Goal: Find specific page/section: Find specific page/section

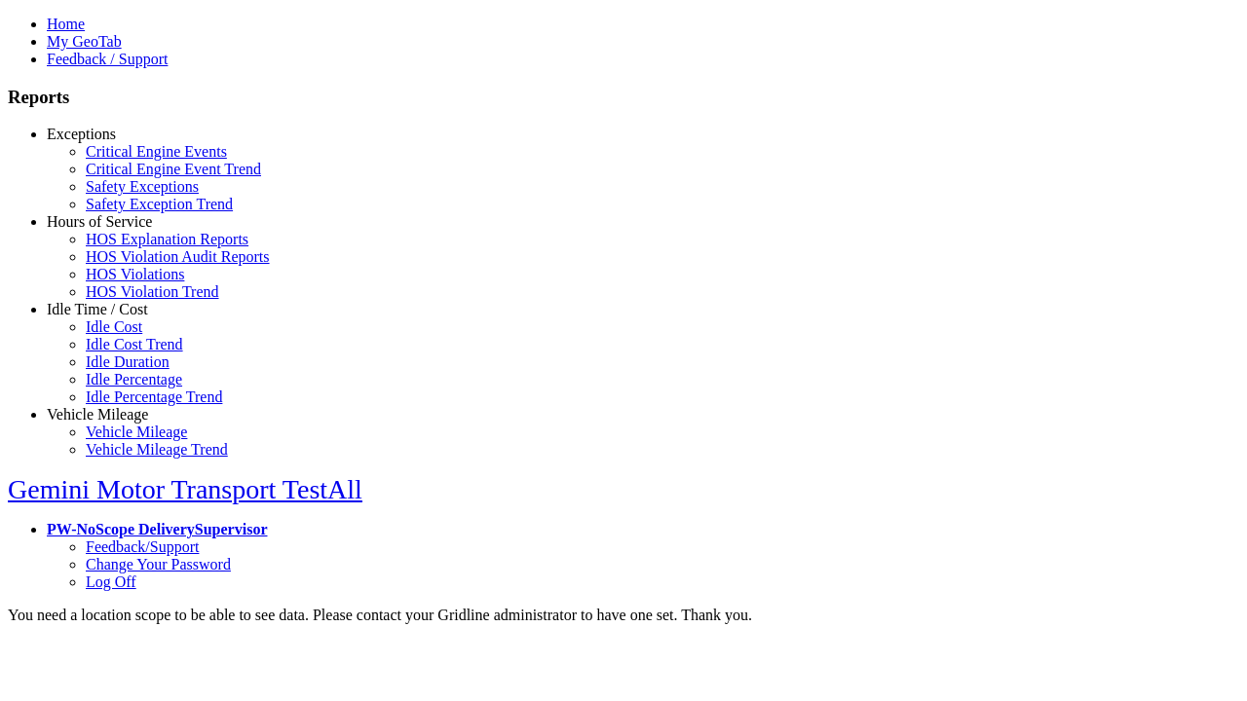
click at [112, 230] on link "Hours of Service" at bounding box center [99, 221] width 105 height 17
click at [127, 282] on link "HOS Violations" at bounding box center [135, 274] width 98 height 17
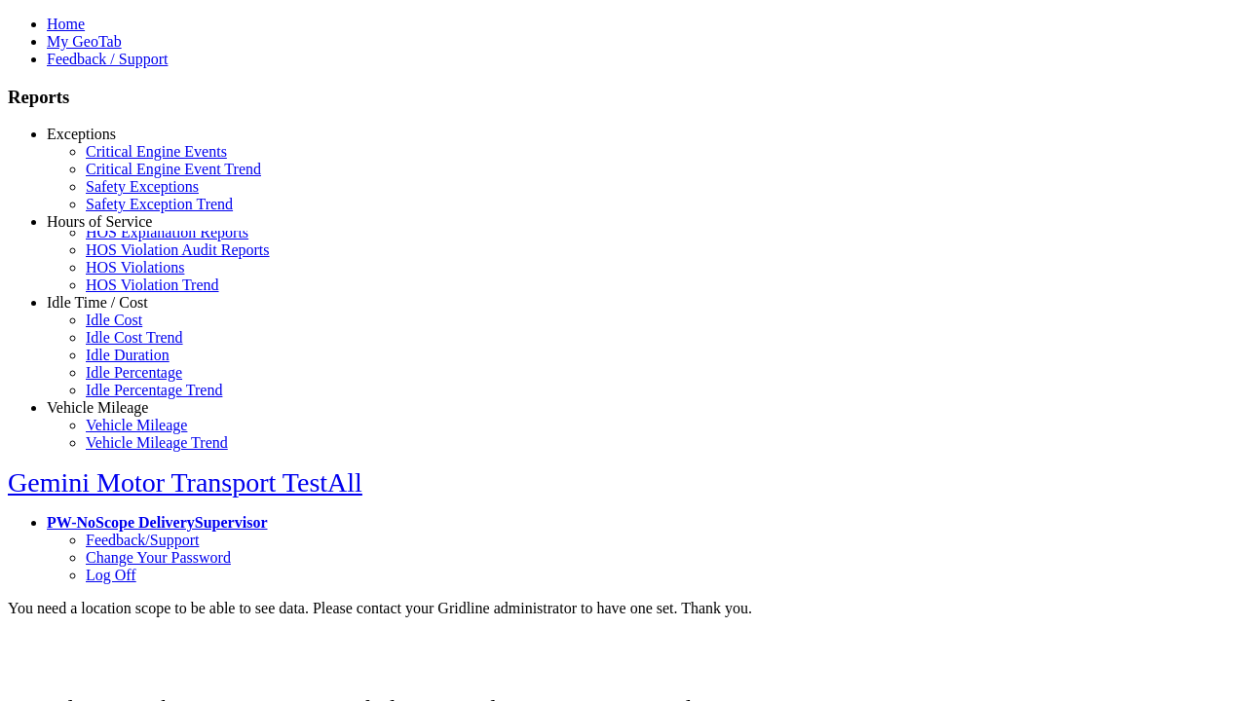
scroll to position [24, 0]
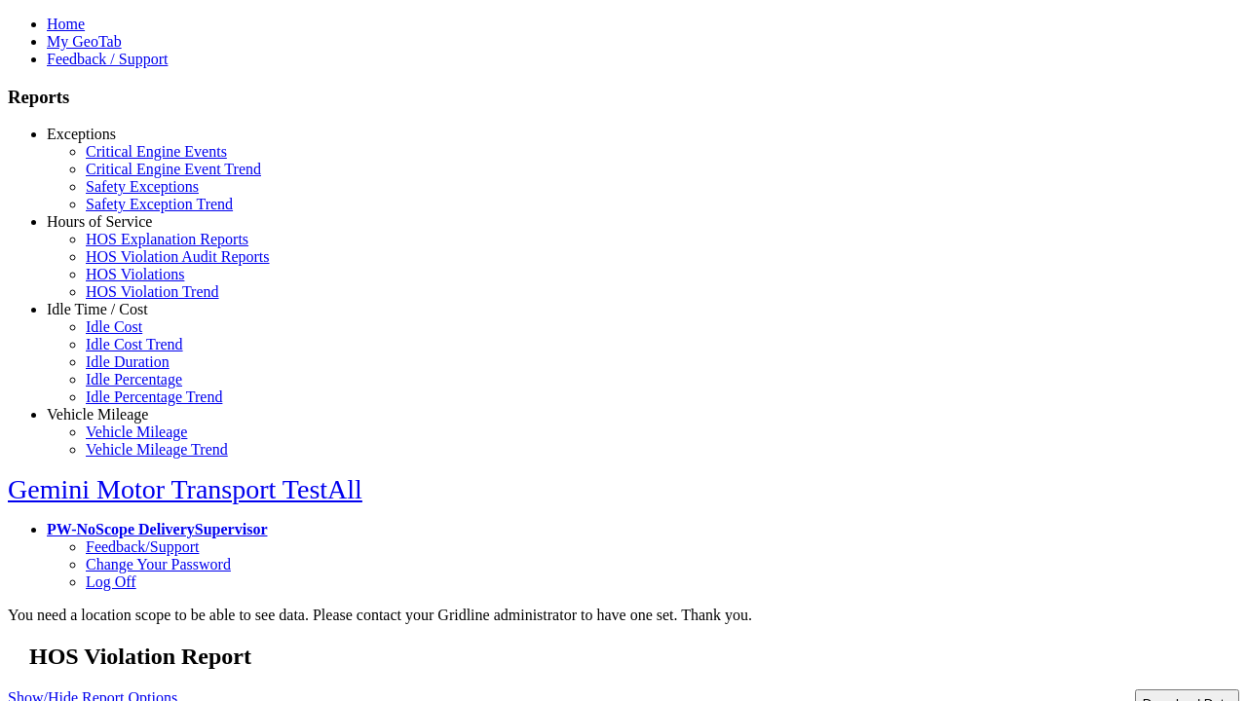
type input "**********"
